Goal: Transaction & Acquisition: Book appointment/travel/reservation

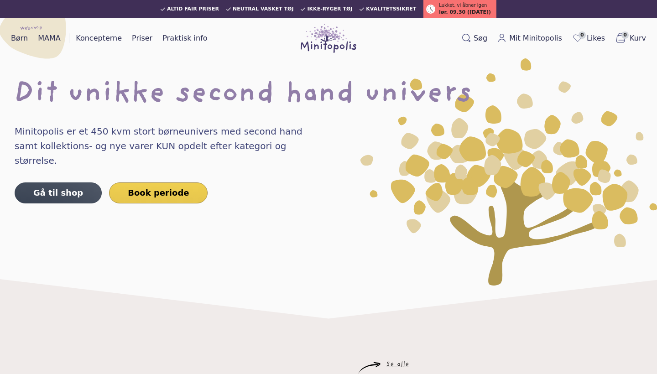
click at [174, 183] on link "Book periode" at bounding box center [158, 193] width 99 height 21
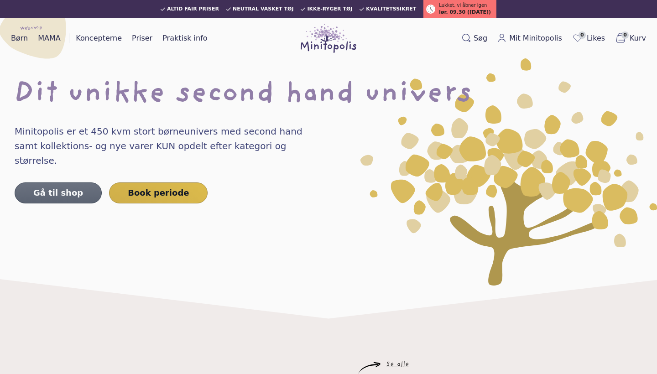
click at [65, 186] on link "Gå til shop" at bounding box center [58, 193] width 87 height 21
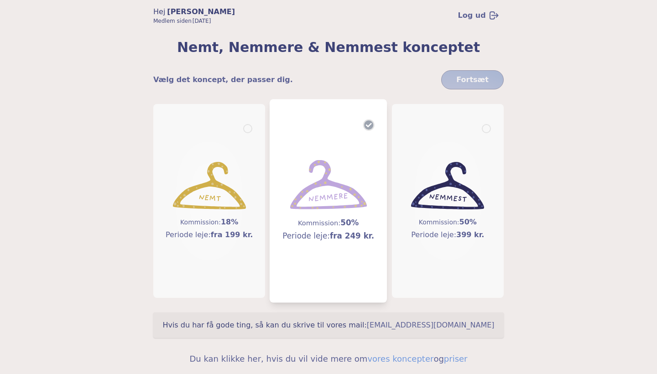
scroll to position [78, 0]
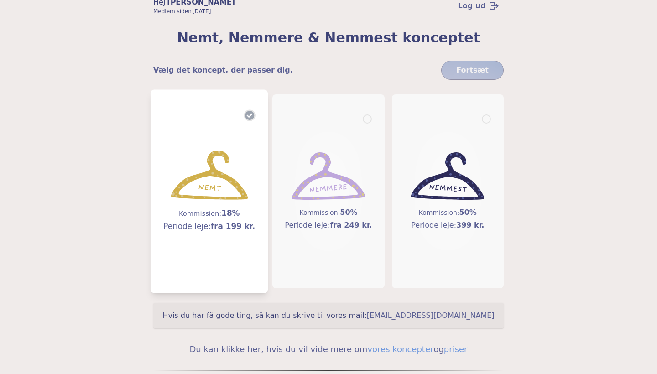
click at [221, 151] on img at bounding box center [209, 176] width 77 height 50
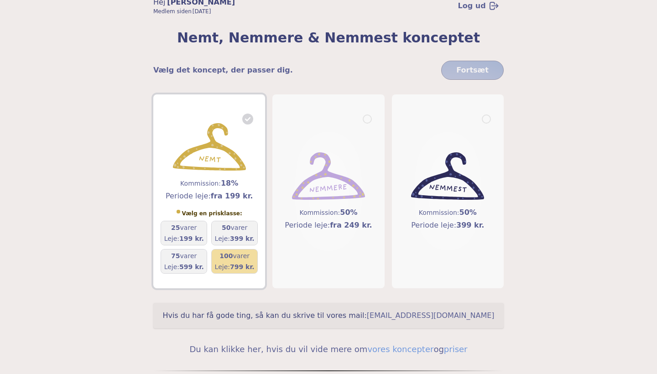
click at [240, 260] on h5 "100 varer" at bounding box center [235, 255] width 40 height 9
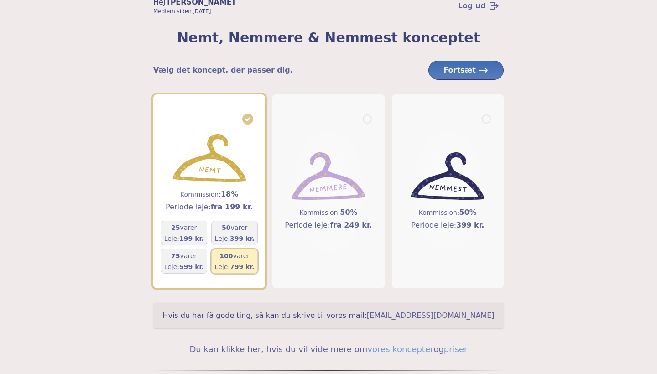
click at [450, 70] on span "Fortsæt" at bounding box center [465, 70] width 45 height 11
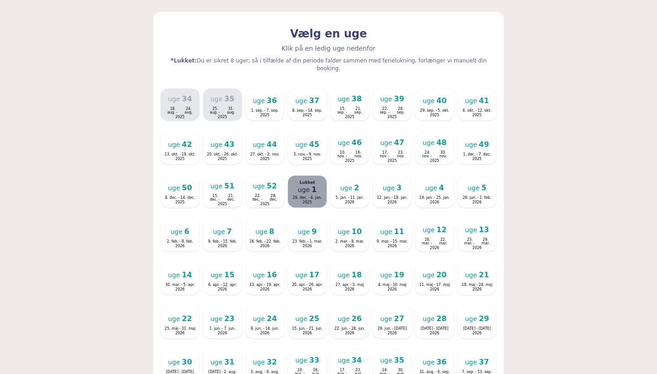
scroll to position [193, 0]
click at [279, 96] on div "uge 36 1. sep. - 7. sep. 2025" at bounding box center [264, 105] width 35 height 24
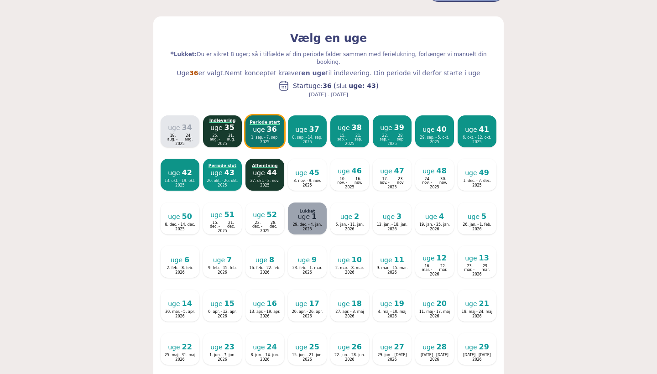
scroll to position [188, 0]
click at [277, 120] on div "Periode start uge 36 1. sep. - 7. sep. 2025" at bounding box center [264, 132] width 35 height 24
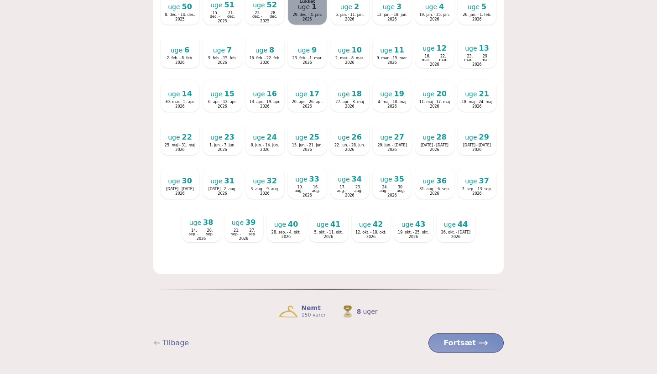
scroll to position [406, 0]
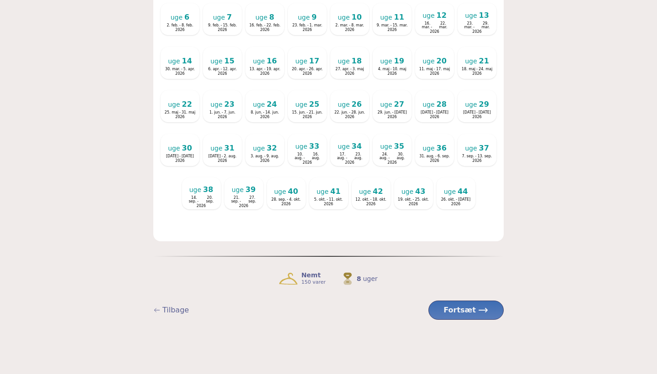
click at [463, 305] on span "Fortsæt" at bounding box center [465, 310] width 45 height 11
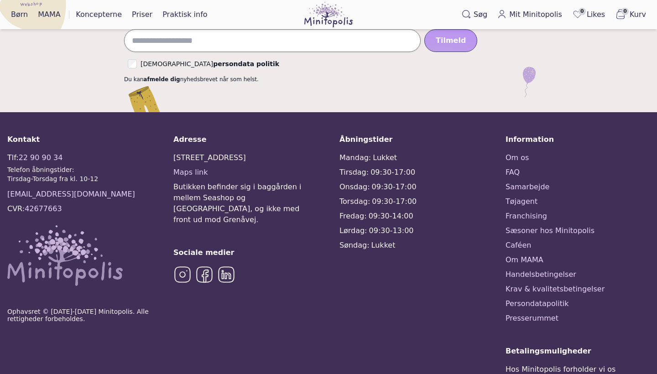
scroll to position [902, 0]
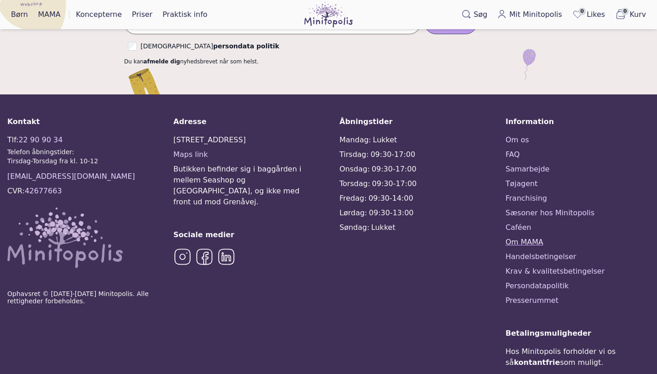
click at [516, 240] on link "Om MAMA" at bounding box center [578, 242] width 144 height 11
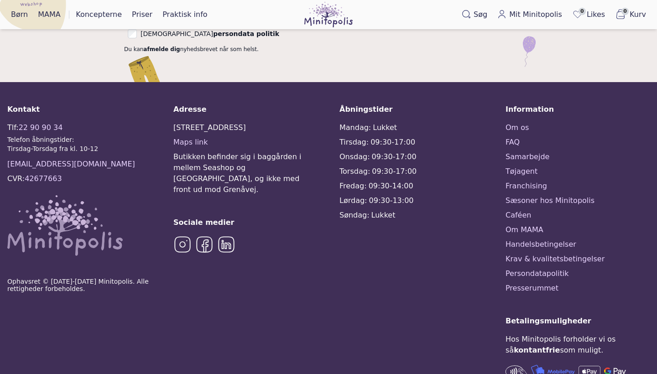
scroll to position [790, 0]
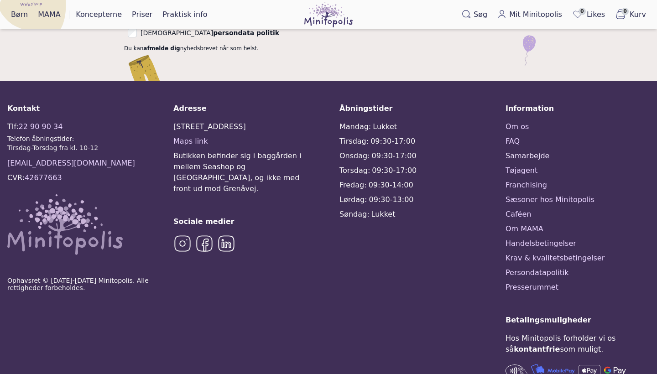
click at [522, 151] on link "Samarbejde" at bounding box center [578, 156] width 144 height 11
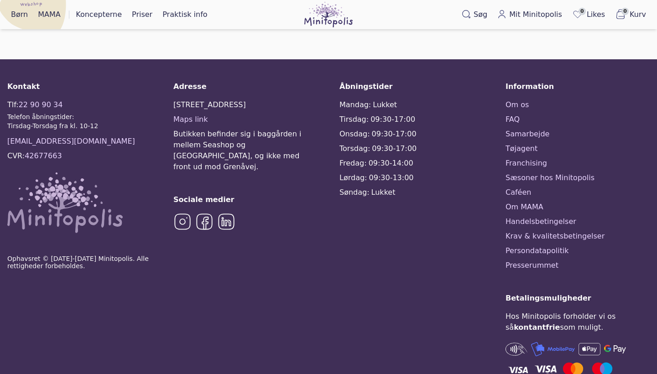
scroll to position [652, 0]
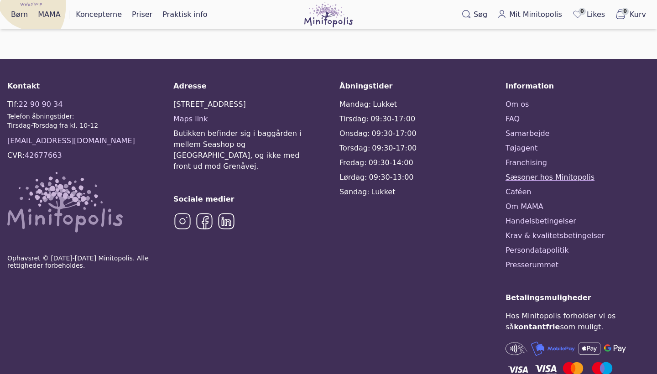
click at [533, 180] on link "Sæsoner hos Minitopolis" at bounding box center [578, 177] width 144 height 11
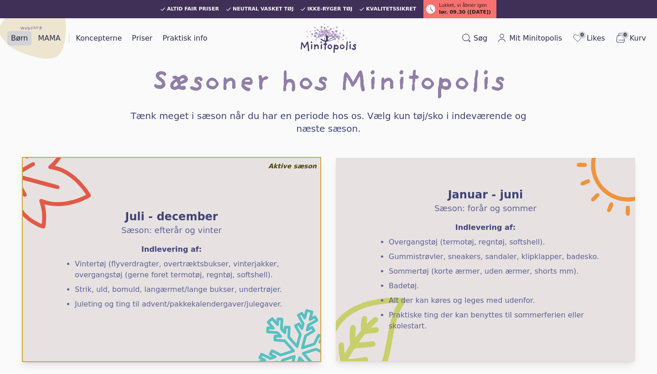
click at [15, 41] on link "Børn" at bounding box center [19, 38] width 24 height 15
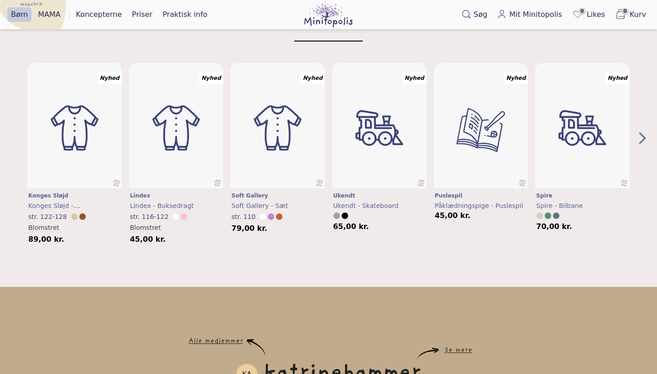
scroll to position [314, 0]
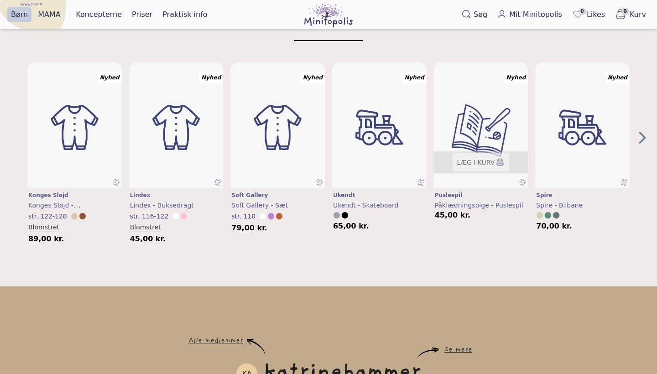
click at [444, 125] on img "4" at bounding box center [480, 127] width 113 height 151
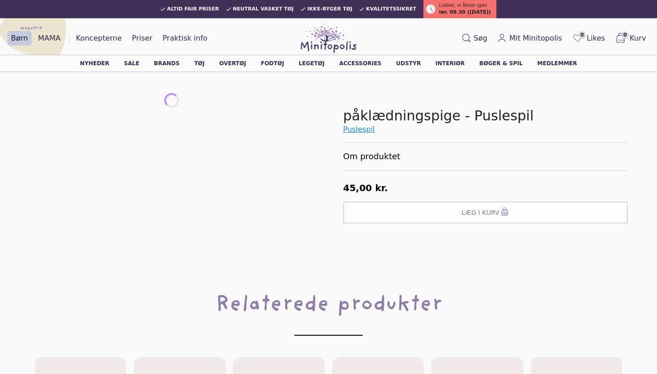
click at [362, 126] on link "Puslespil" at bounding box center [485, 129] width 285 height 11
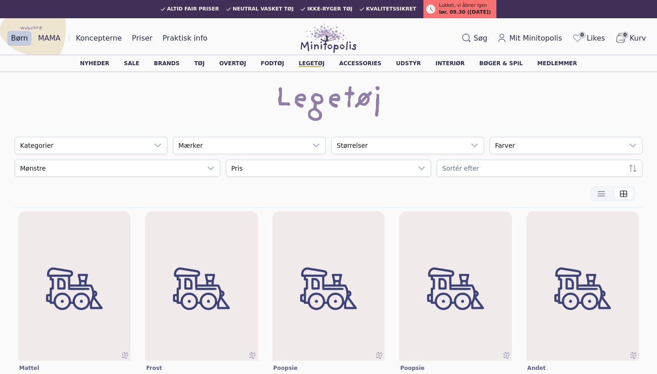
click at [540, 63] on link "Medlemmer" at bounding box center [557, 63] width 40 height 5
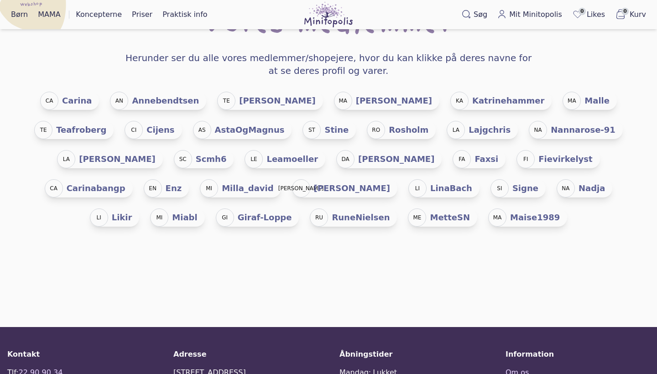
scroll to position [49, 0]
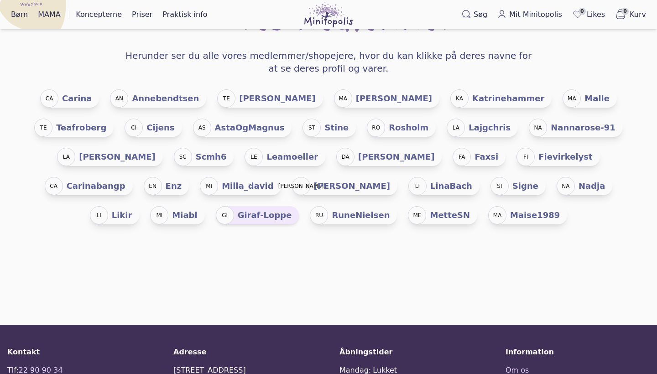
click at [292, 209] on h5 "giraf-loppe" at bounding box center [265, 215] width 54 height 13
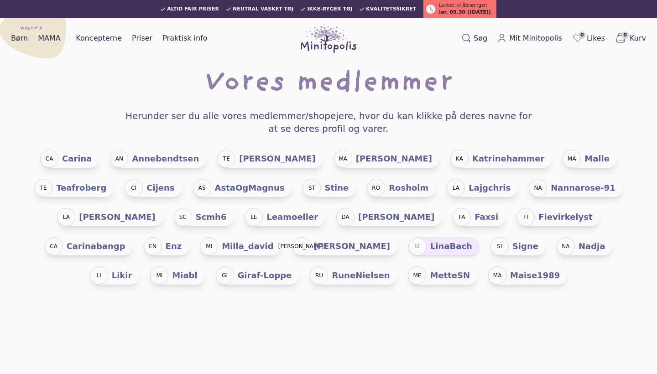
click at [472, 240] on h5 "LinaBach" at bounding box center [451, 246] width 42 height 13
click at [143, 179] on div "CI" at bounding box center [134, 188] width 18 height 18
click at [318, 211] on h5 "leamoeller" at bounding box center [292, 217] width 52 height 13
click at [472, 161] on h5 "katrinehammer" at bounding box center [508, 158] width 72 height 13
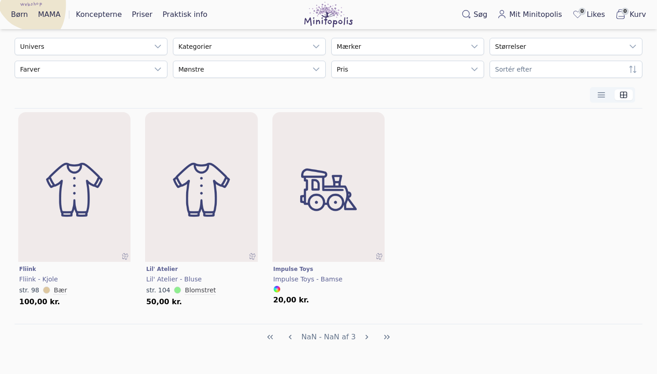
scroll to position [85, 0]
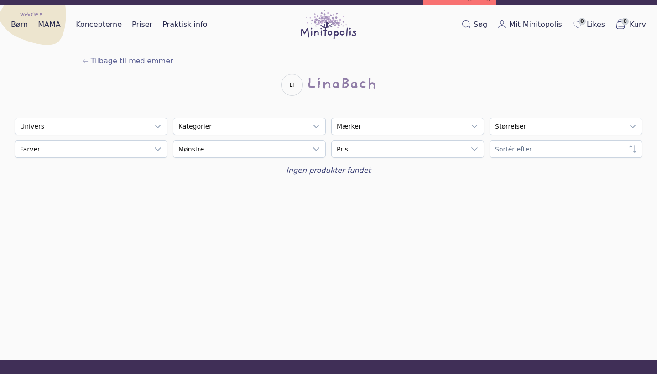
scroll to position [16, 0]
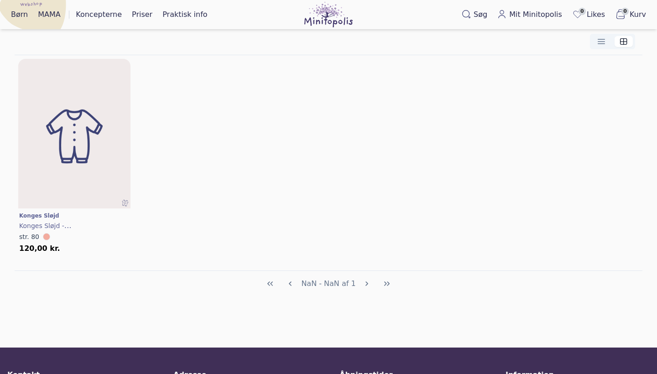
scroll to position [143, 0]
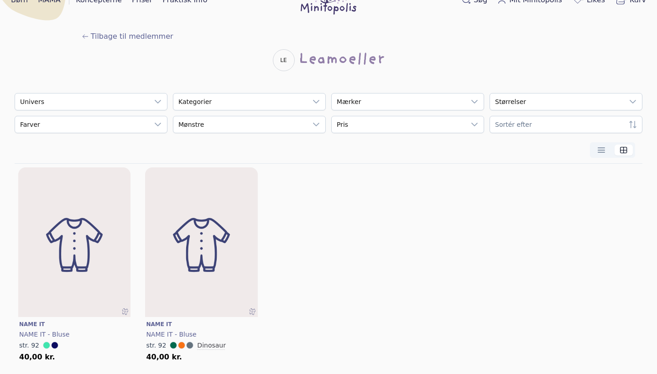
scroll to position [41, 0]
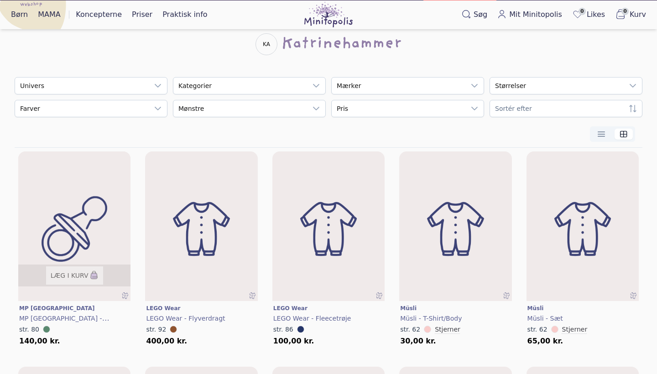
click at [117, 212] on img at bounding box center [74, 229] width 135 height 180
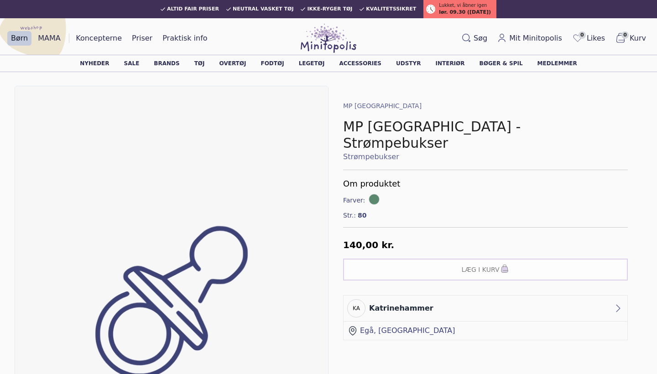
click at [329, 42] on img at bounding box center [329, 38] width 56 height 29
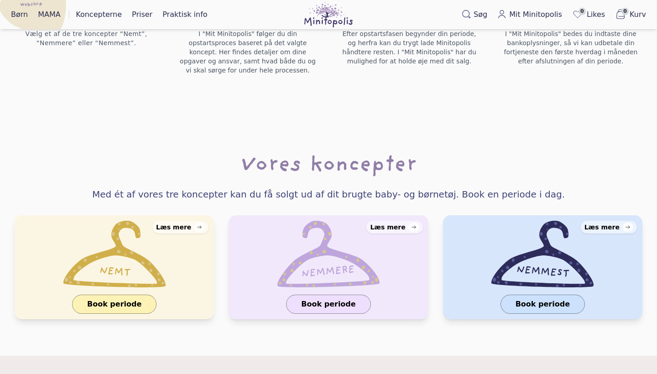
scroll to position [816, 0]
click at [562, 11] on span "Mit Minitopolis" at bounding box center [535, 14] width 53 height 11
